Goal: Information Seeking & Learning: Learn about a topic

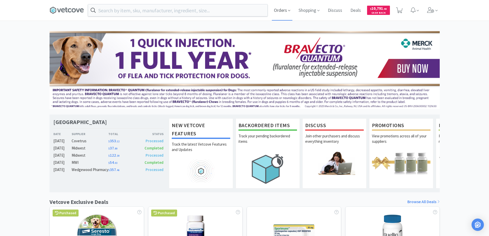
click at [288, 12] on icon at bounding box center [289, 10] width 2 height 5
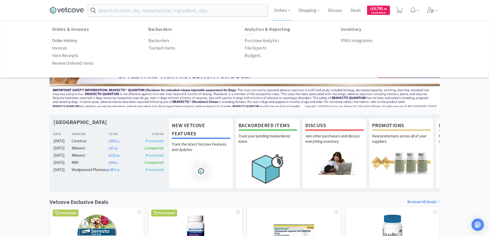
click at [66, 40] on p "Order History" at bounding box center [64, 40] width 25 height 7
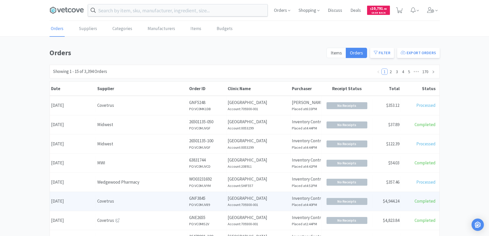
click at [131, 200] on div "Covetrus" at bounding box center [141, 201] width 89 height 7
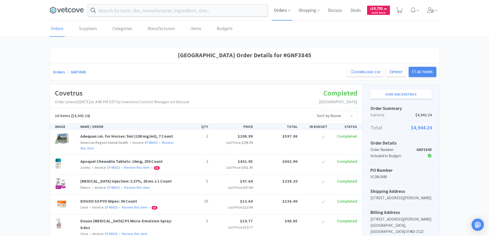
click at [288, 12] on icon at bounding box center [289, 10] width 2 height 5
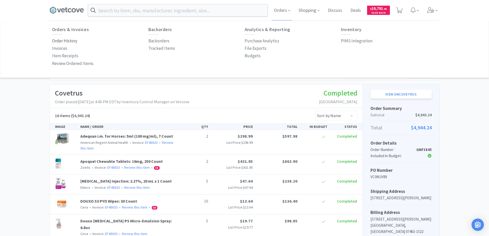
click at [67, 41] on p "Order History" at bounding box center [64, 40] width 25 height 7
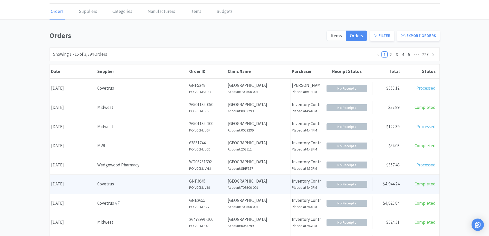
scroll to position [26, 0]
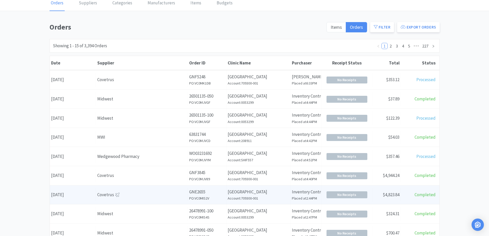
click at [139, 192] on div "Covetrus" at bounding box center [141, 194] width 89 height 7
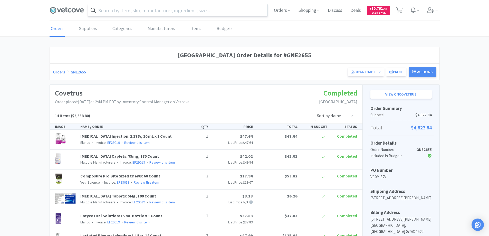
click at [129, 13] on input "text" at bounding box center [178, 10] width 180 height 12
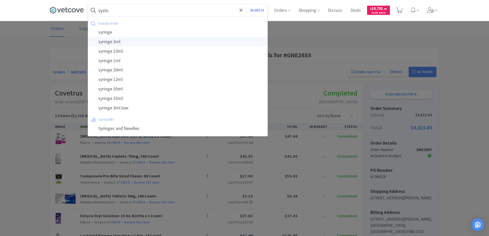
click at [124, 41] on div "syringe 3ml" at bounding box center [178, 42] width 180 height 10
type input "syringe 3ml"
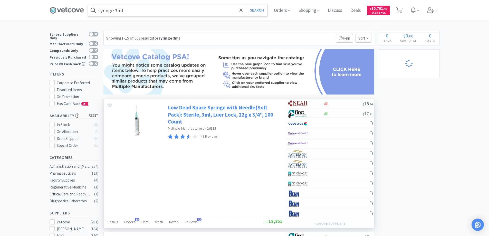
select select "4"
select select "2"
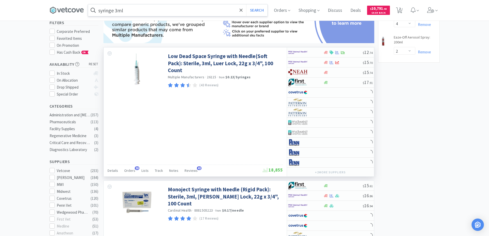
scroll to position [205, 0]
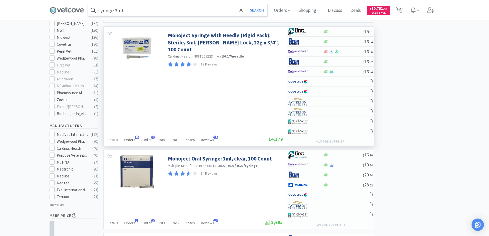
click at [127, 142] on div "Orders 15" at bounding box center [129, 141] width 11 height 10
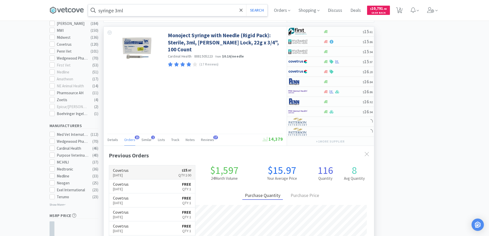
scroll to position [138, 270]
click at [184, 177] on p "Qty: 100" at bounding box center [184, 175] width 13 height 6
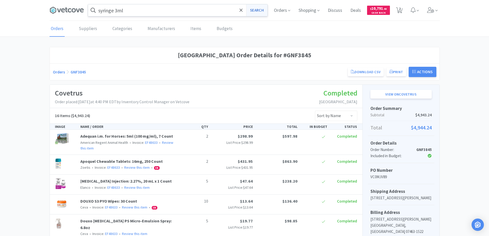
click at [257, 13] on button "Search" at bounding box center [256, 10] width 21 height 12
select select "4"
select select "2"
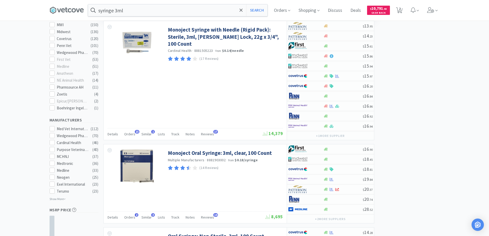
scroll to position [154, 0]
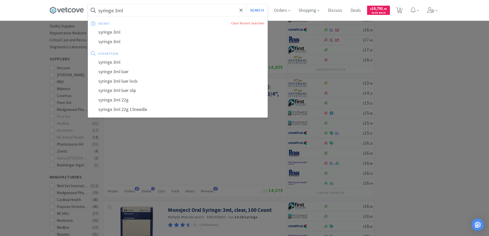
click at [144, 12] on input "syringe 3ml" at bounding box center [178, 10] width 180 height 12
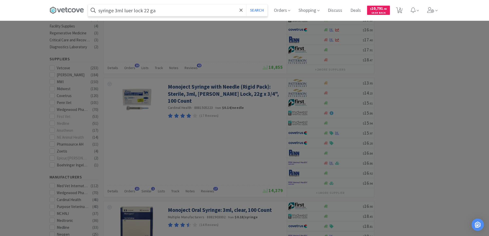
click at [246, 4] on button "Search" at bounding box center [256, 10] width 21 height 12
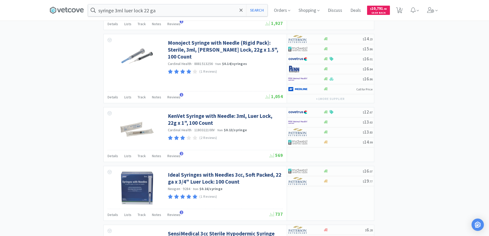
scroll to position [899, 0]
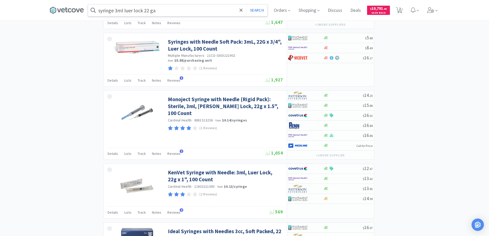
click at [163, 14] on input "syringe 3ml luer lock 22 ga" at bounding box center [178, 10] width 180 height 12
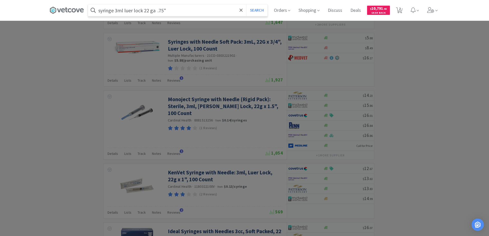
click at [246, 4] on button "Search" at bounding box center [256, 10] width 21 height 12
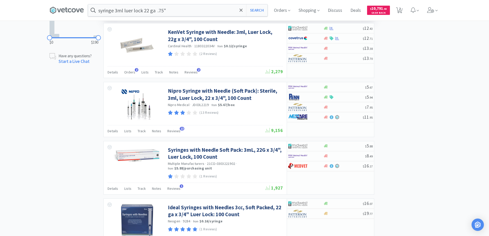
scroll to position [334, 0]
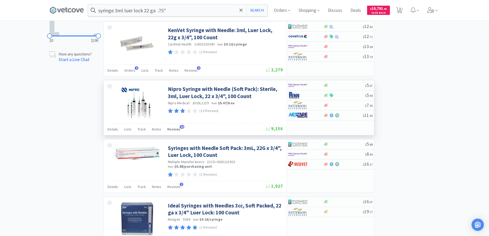
click at [174, 131] on span "Reviews" at bounding box center [173, 129] width 13 height 5
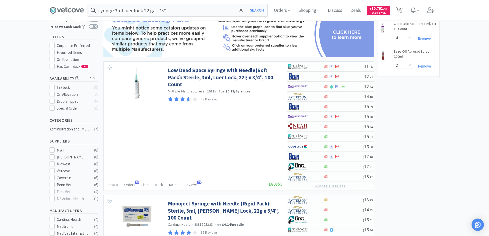
scroll to position [0, 0]
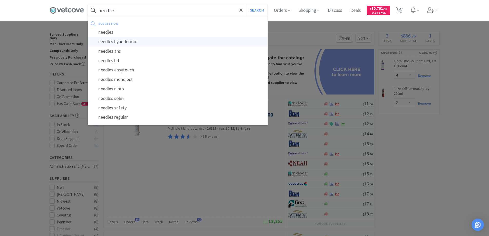
click at [112, 42] on div "needles hypodermic" at bounding box center [178, 42] width 180 height 10
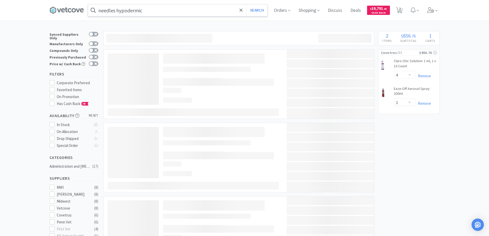
click at [171, 8] on input "needles hypodermic" at bounding box center [178, 10] width 180 height 12
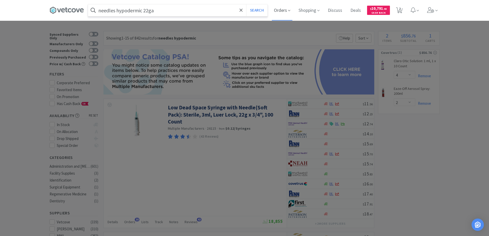
type input "needles hypodermic 22ga"
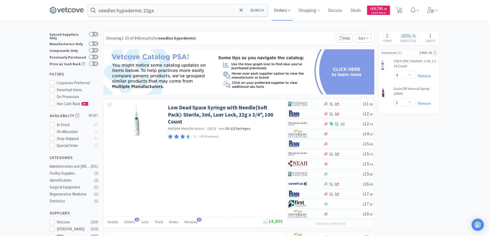
click at [277, 11] on span "Orders" at bounding box center [282, 10] width 21 height 21
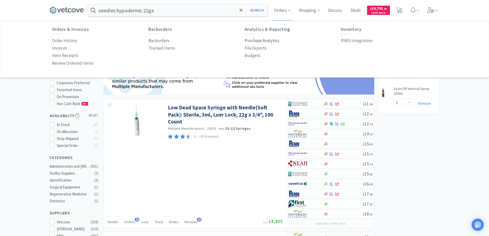
click at [267, 41] on p "Purchase Analytics" at bounding box center [262, 40] width 35 height 7
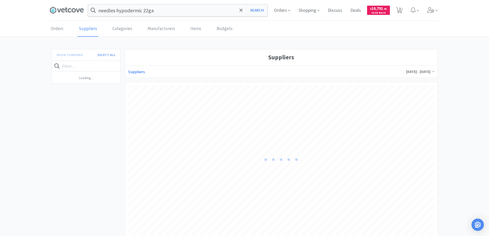
scroll to position [153, 306]
click at [117, 31] on link "Categories" at bounding box center [122, 29] width 22 height 16
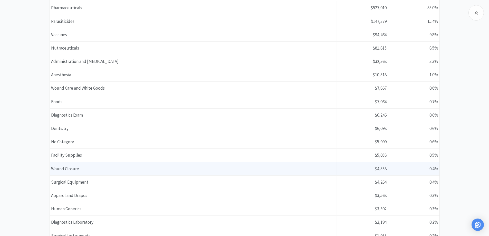
scroll to position [103, 0]
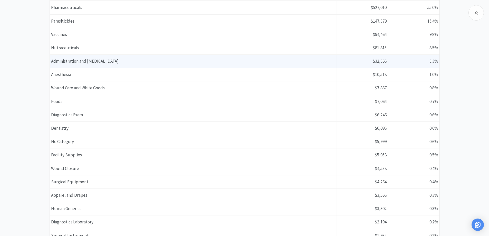
click at [109, 66] on div "Name Administration and [MEDICAL_DATA]" at bounding box center [193, 61] width 287 height 13
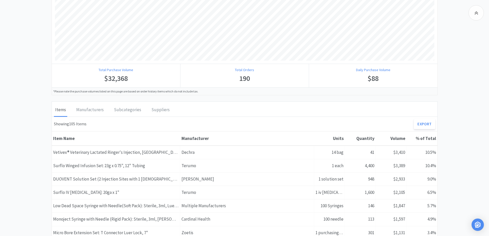
scroll to position [282, 0]
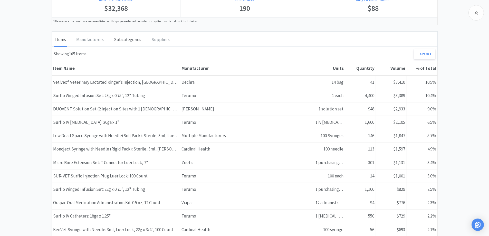
click at [117, 36] on div "Subcategories" at bounding box center [128, 40] width 30 height 13
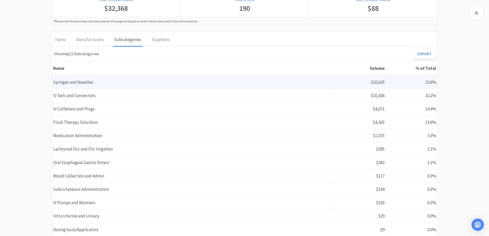
click at [75, 84] on div "Name Syringes and Needles" at bounding box center [193, 82] width 283 height 13
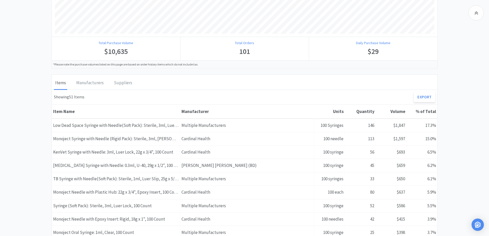
scroll to position [334, 0]
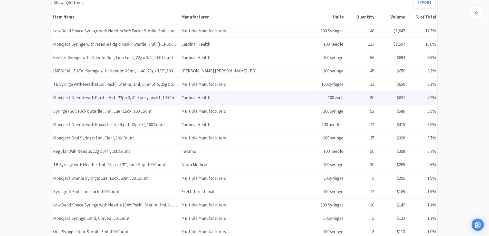
click at [89, 98] on div "Item Name Monoject Needle with Plastic Hub: 22g x 3/4", Epoxy Insert, 100 Count" at bounding box center [116, 97] width 128 height 13
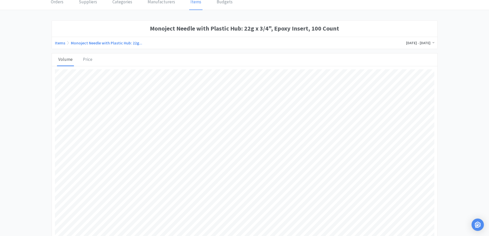
scroll to position [26, 0]
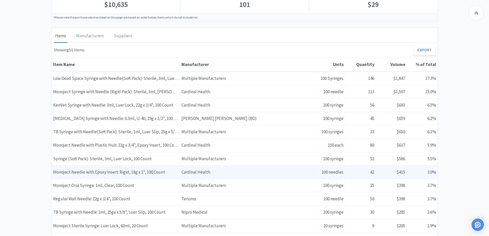
scroll to position [282, 0]
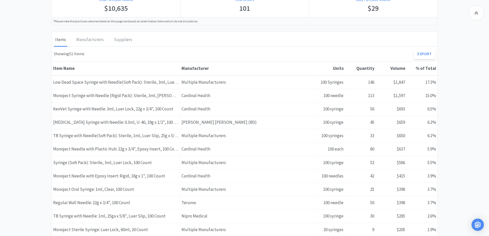
click at [69, 70] on div "Item Name" at bounding box center [116, 68] width 126 height 6
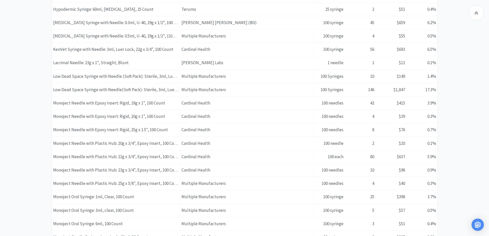
scroll to position [360, 0]
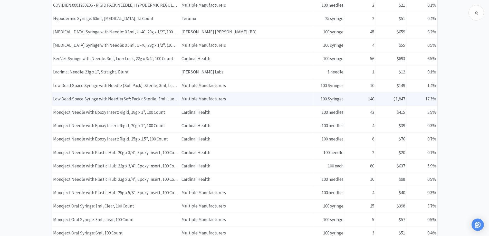
click at [118, 100] on div "Item Name Low Dead Space Syringe with Needle(Soft Pack): Sterile, 3ml, Luer Loc…" at bounding box center [116, 98] width 128 height 13
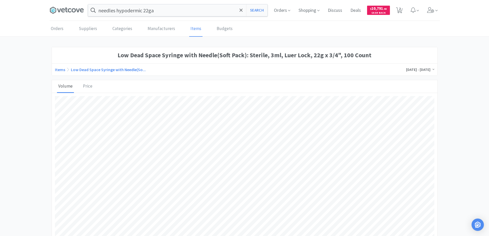
click at [97, 69] on link "Low Dead Space Syringe with Needle(So..." at bounding box center [108, 69] width 75 height 5
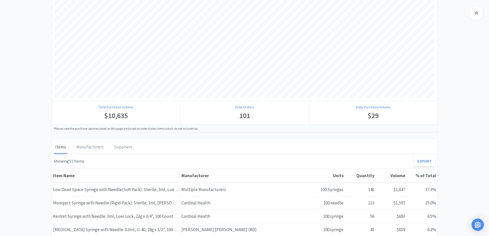
scroll to position [224, 0]
